Goal: Transaction & Acquisition: Purchase product/service

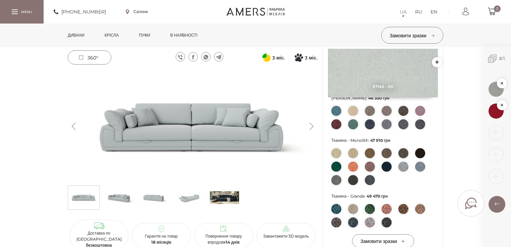
scroll to position [215, 0]
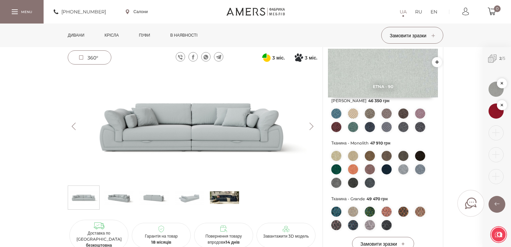
click at [77, 31] on link "Дивани" at bounding box center [76, 34] width 27 height 23
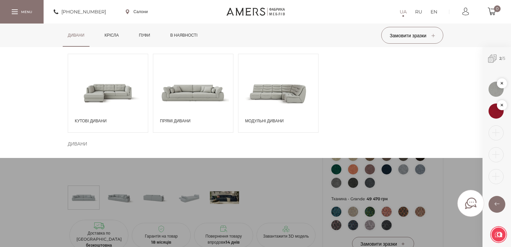
click at [169, 118] on span "Прямі дивани" at bounding box center [195, 121] width 70 height 6
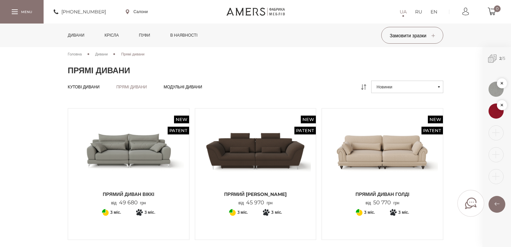
click at [146, 194] on span "Прямий диван ВІККІ" at bounding box center [128, 194] width 111 height 7
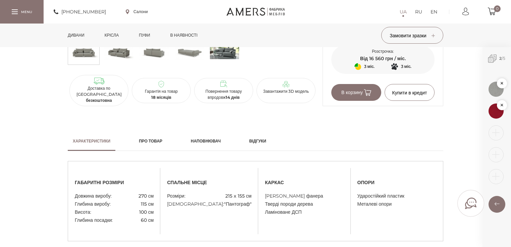
scroll to position [483, 0]
